Goal: Task Accomplishment & Management: Complete application form

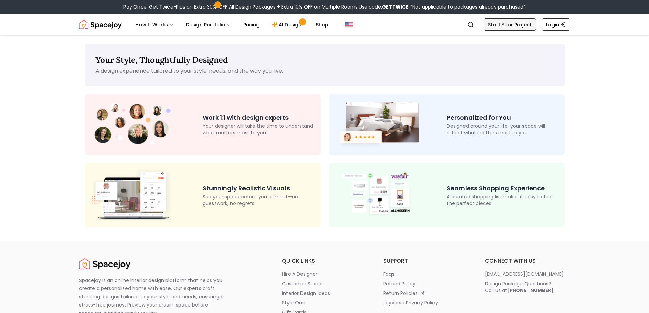
click at [511, 21] on link "Start Your Project" at bounding box center [510, 24] width 53 height 12
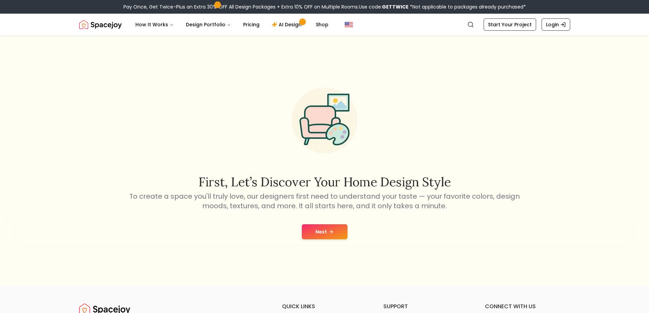
click at [317, 234] on button "Next" at bounding box center [325, 231] width 46 height 15
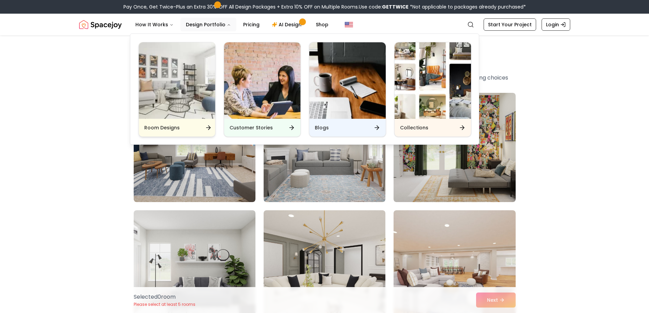
click at [194, 125] on div "Room Designs" at bounding box center [177, 128] width 76 height 18
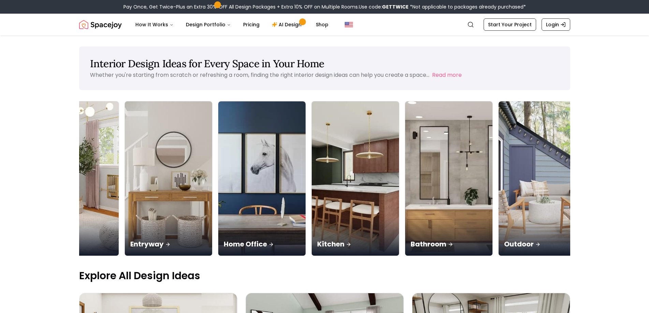
scroll to position [0, 355]
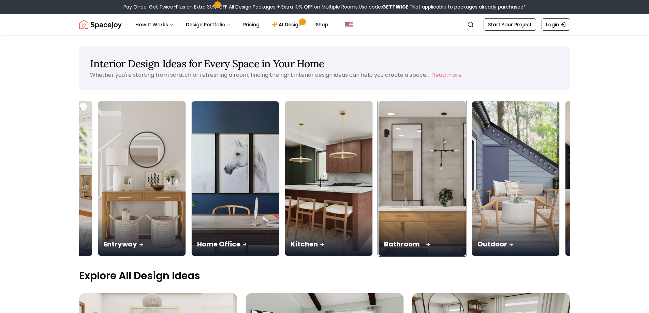
click at [440, 216] on img at bounding box center [422, 179] width 92 height 162
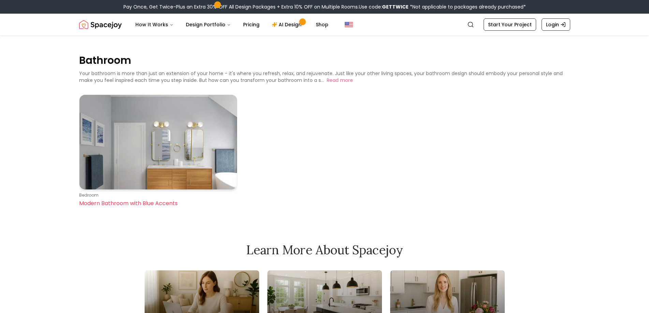
click at [186, 154] on img at bounding box center [159, 142] width 158 height 95
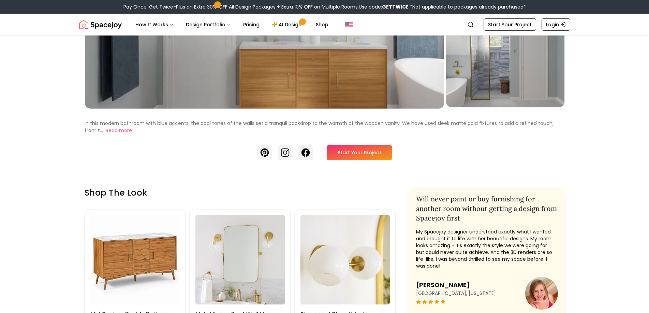
scroll to position [171, 0]
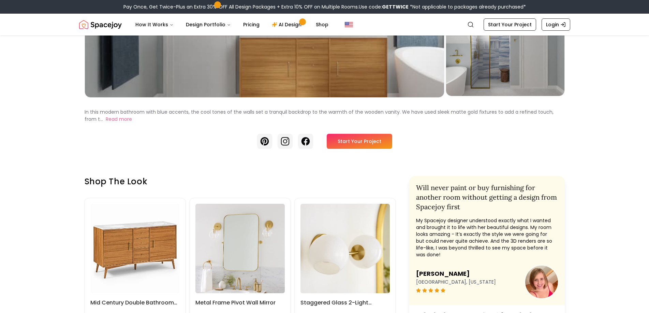
click at [369, 144] on link "Start Your Project" at bounding box center [360, 141] width 66 height 15
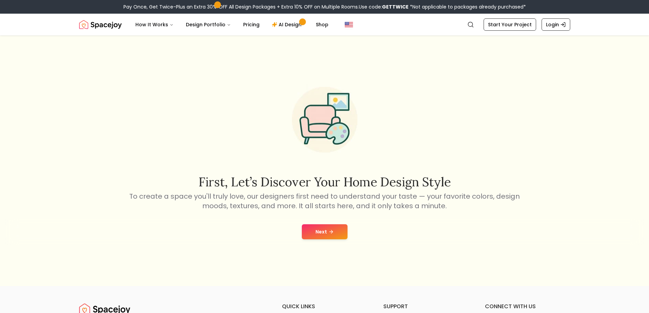
click at [333, 231] on icon at bounding box center [331, 231] width 5 height 5
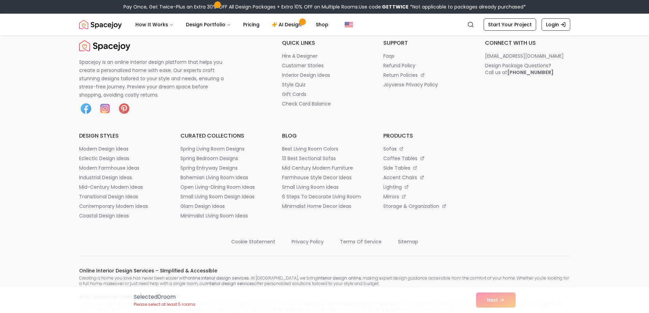
scroll to position [4061, 0]
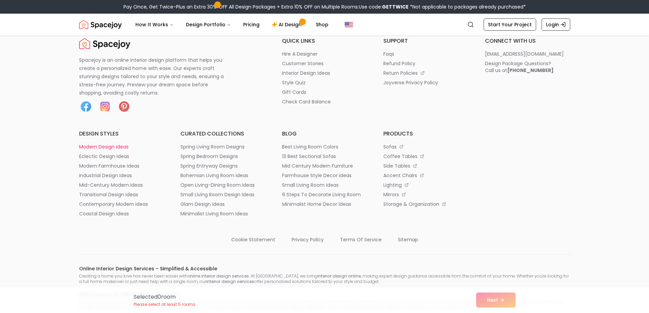
click at [112, 145] on p "modern design ideas" at bounding box center [103, 146] width 49 height 7
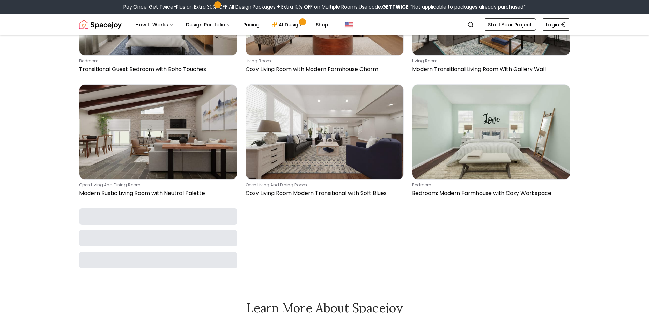
scroll to position [1502, 0]
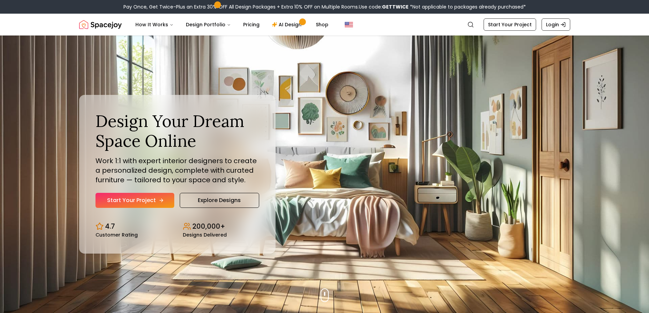
click at [129, 196] on link "Start Your Project" at bounding box center [135, 200] width 79 height 15
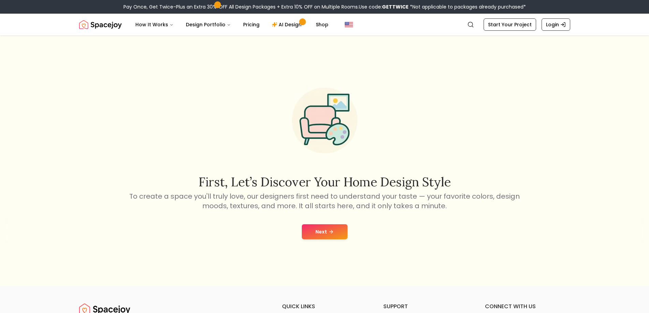
click at [329, 232] on icon at bounding box center [331, 231] width 5 height 5
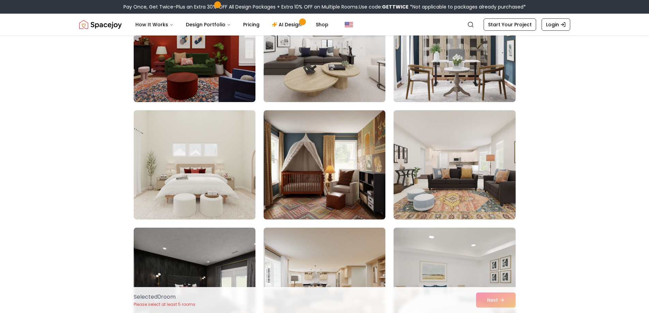
scroll to position [2526, 0]
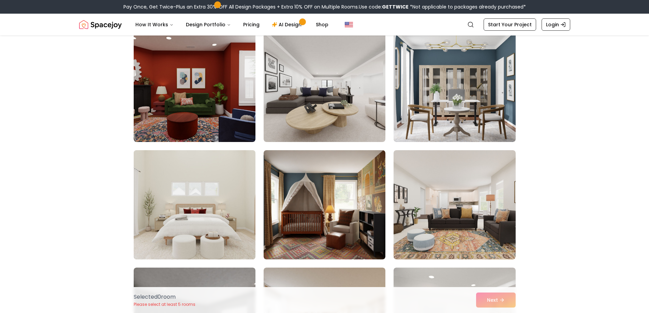
click at [196, 166] on img at bounding box center [195, 204] width 128 height 115
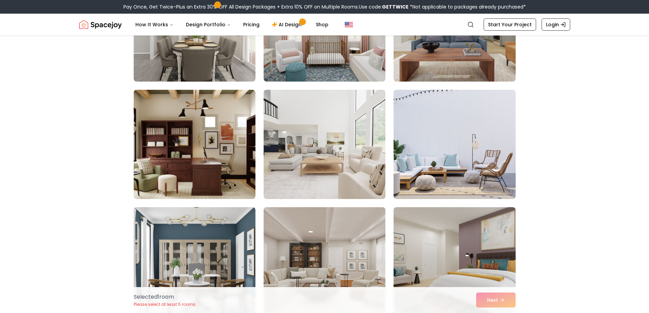
scroll to position [2116, 0]
click at [333, 133] on img at bounding box center [325, 144] width 122 height 109
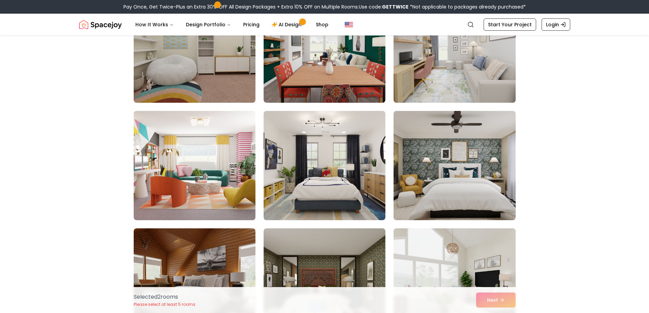
scroll to position [546, 0]
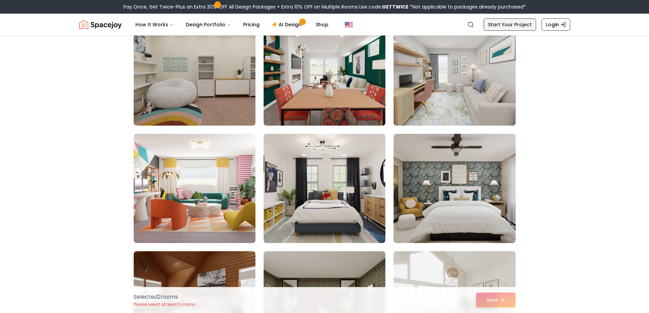
click at [521, 22] on link "Start Your Project" at bounding box center [510, 24] width 53 height 12
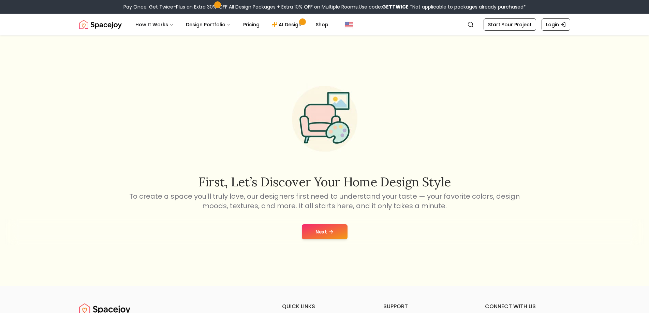
click at [330, 233] on icon at bounding box center [331, 231] width 5 height 5
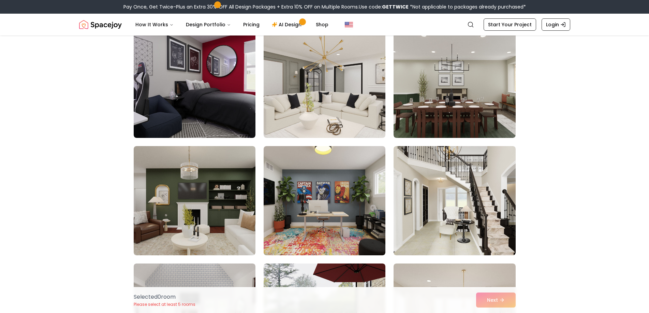
scroll to position [990, 0]
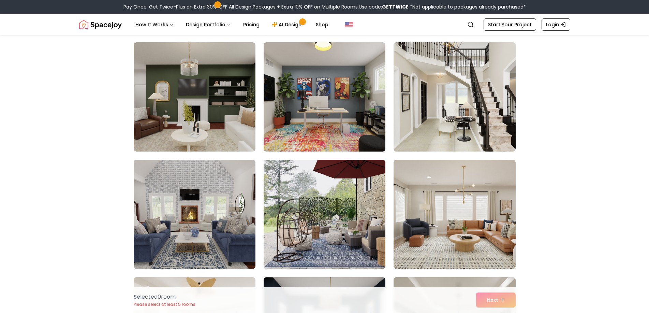
click at [467, 115] on img at bounding box center [455, 97] width 128 height 115
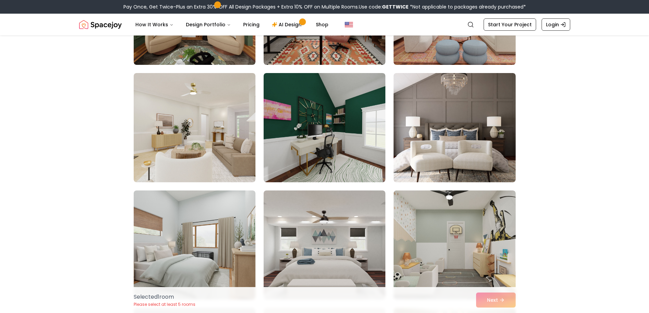
scroll to position [1433, 0]
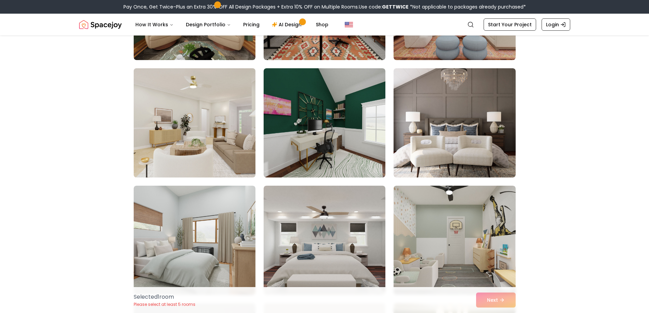
click at [203, 159] on img at bounding box center [195, 123] width 128 height 115
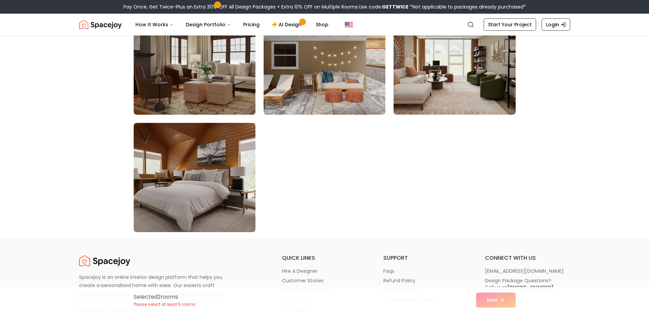
scroll to position [3857, 0]
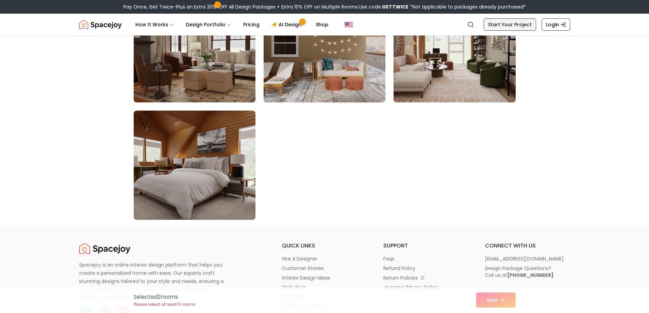
click at [504, 19] on link "Start Your Project" at bounding box center [510, 24] width 53 height 12
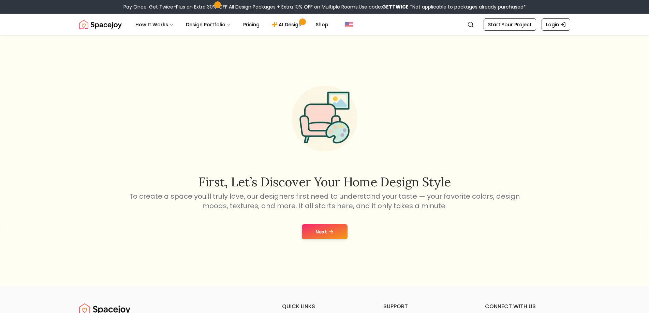
click at [334, 237] on button "Next" at bounding box center [325, 231] width 46 height 15
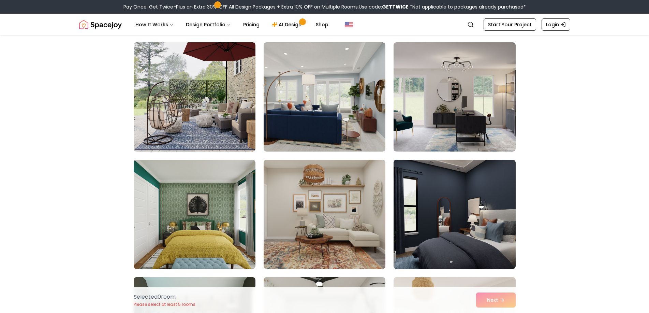
scroll to position [1229, 0]
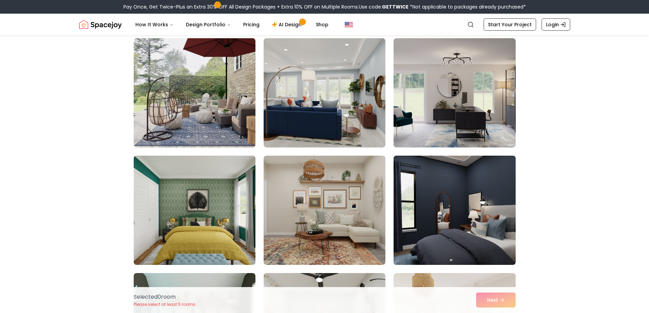
click at [438, 171] on img at bounding box center [455, 210] width 128 height 115
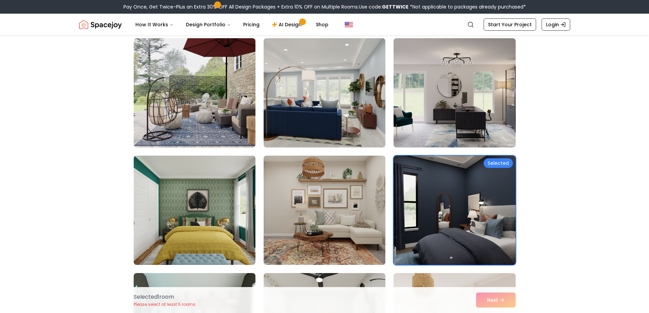
click at [307, 200] on img at bounding box center [325, 210] width 128 height 115
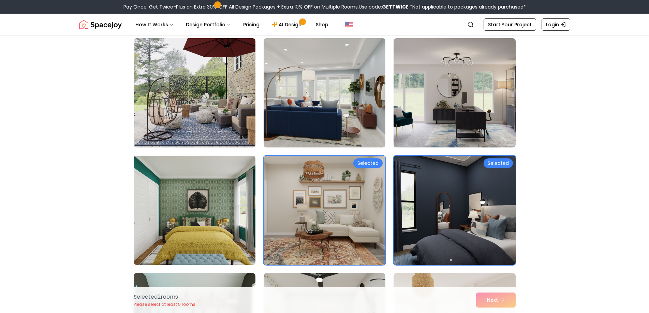
click at [455, 162] on img at bounding box center [455, 210] width 128 height 115
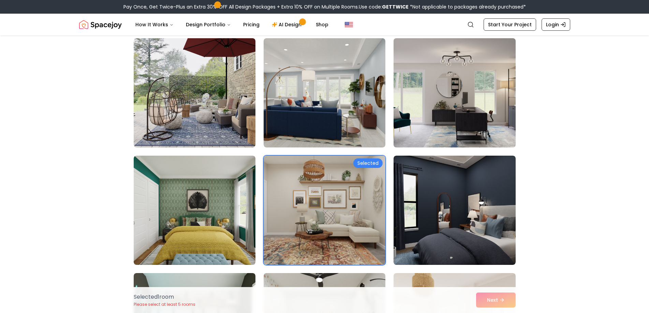
click at [460, 126] on img at bounding box center [455, 92] width 128 height 115
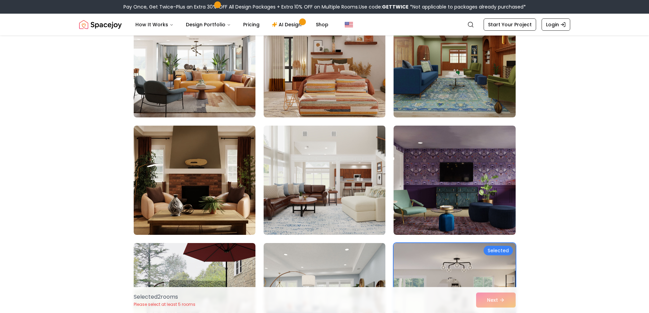
click at [299, 185] on img at bounding box center [325, 180] width 128 height 115
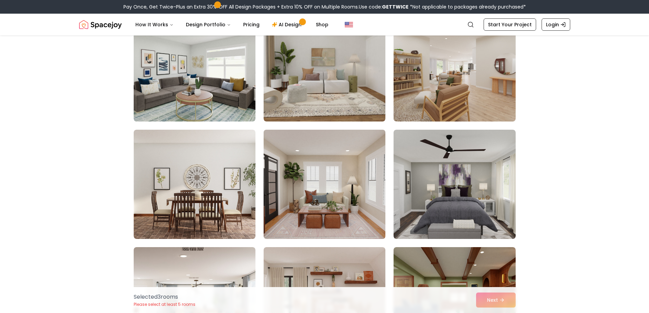
click at [315, 175] on img at bounding box center [325, 184] width 128 height 115
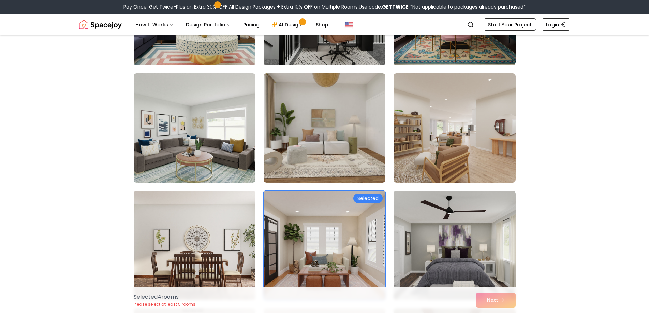
scroll to position [648, 0]
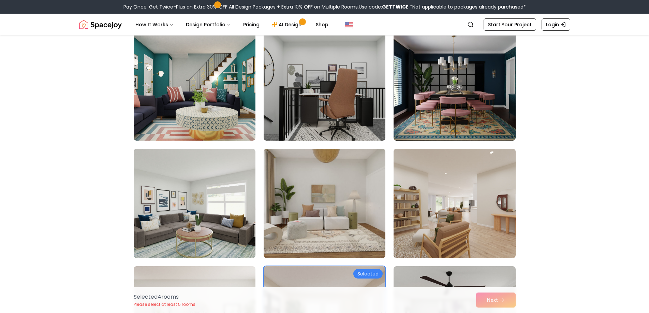
click at [444, 187] on img at bounding box center [455, 203] width 128 height 115
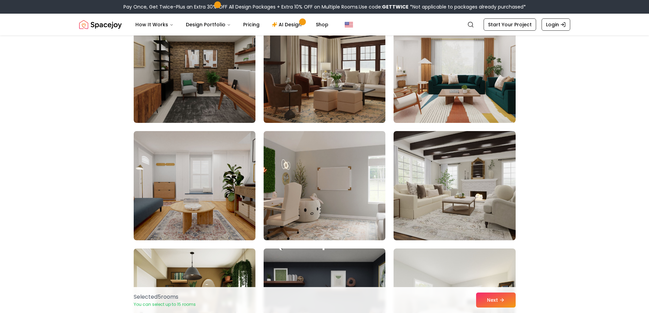
scroll to position [68, 0]
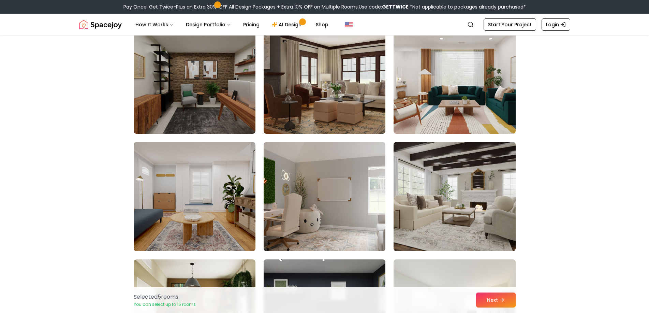
click at [337, 182] on img at bounding box center [325, 196] width 122 height 109
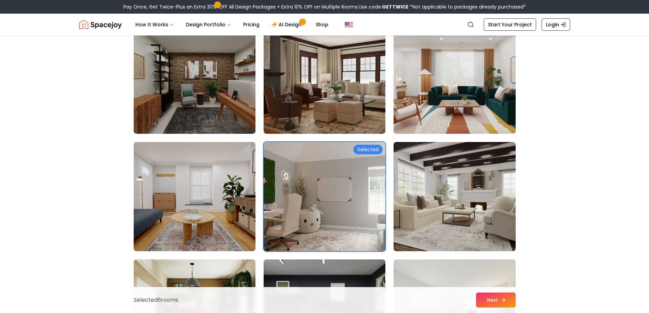
click at [502, 298] on icon at bounding box center [503, 299] width 5 height 5
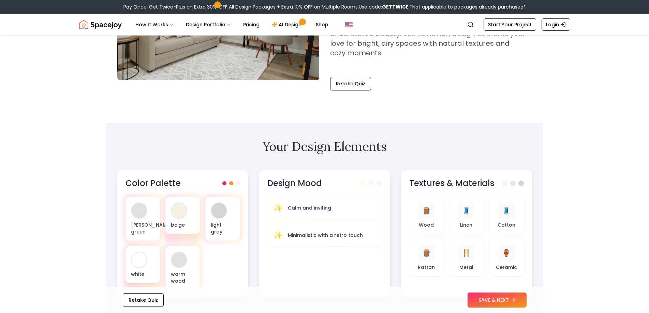
scroll to position [137, 0]
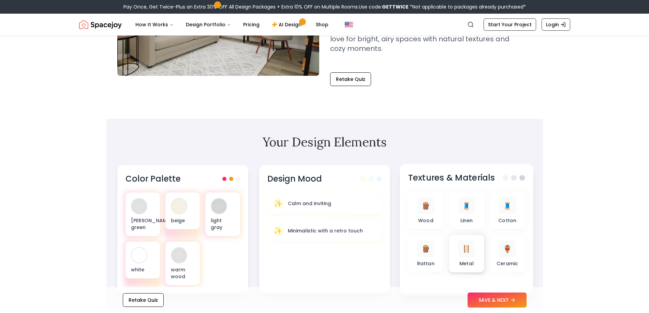
click at [471, 248] on span "🪜" at bounding box center [466, 249] width 9 height 10
click at [173, 216] on div "beige" at bounding box center [182, 211] width 35 height 38
click at [133, 261] on div at bounding box center [138, 255] width 15 height 15
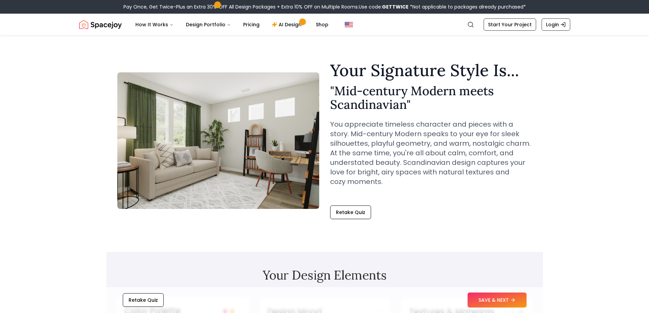
scroll to position [0, 0]
